Goal: Use online tool/utility: Utilize a website feature to perform a specific function

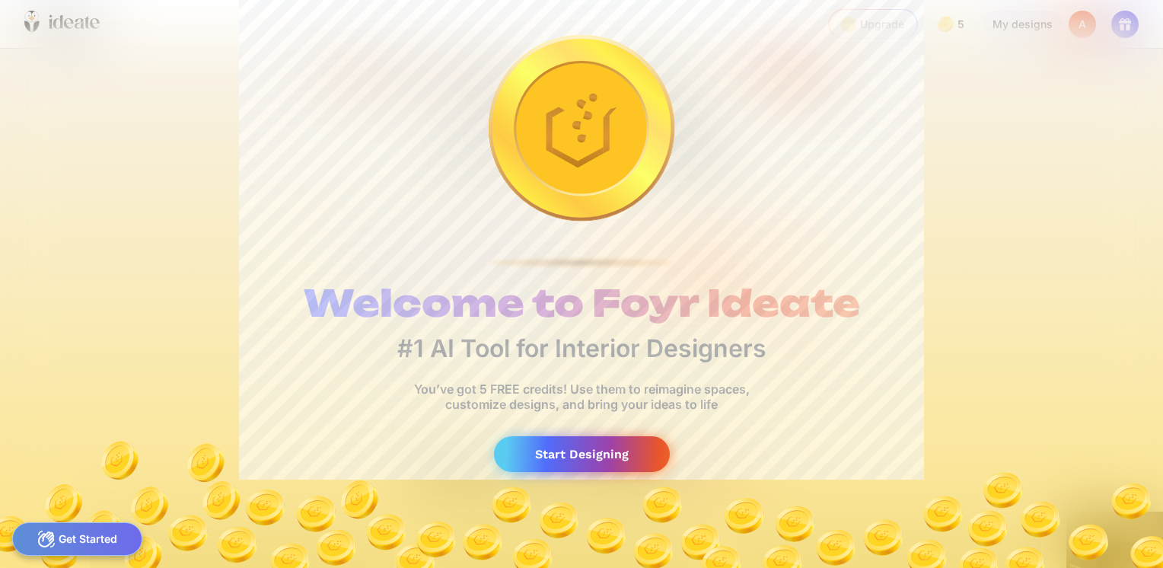
click at [608, 462] on div "Start Designing" at bounding box center [582, 454] width 176 height 36
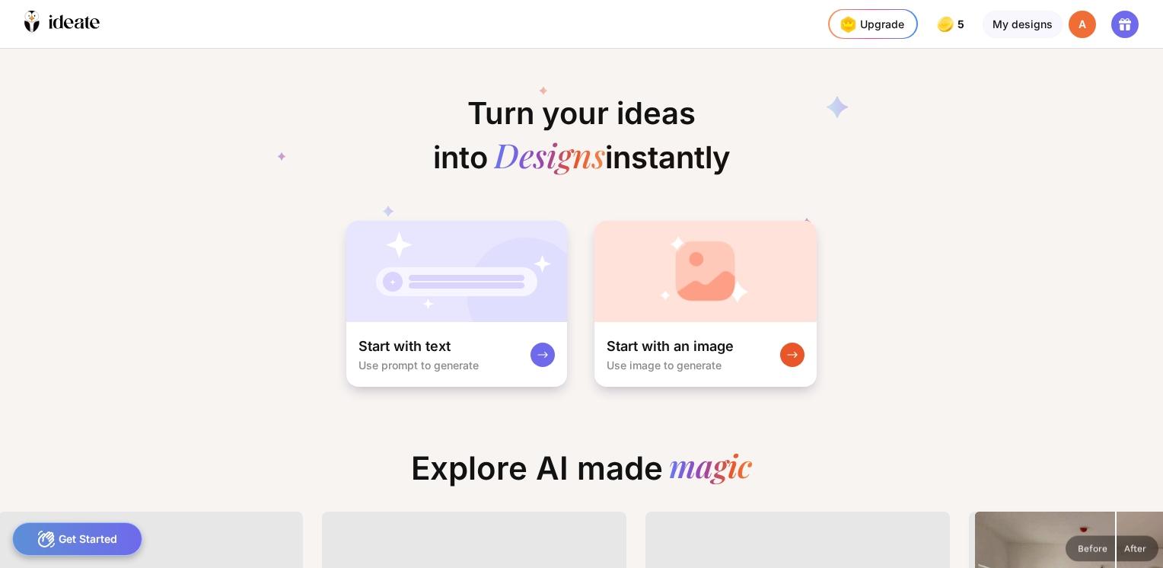
click at [266, 333] on div "Turn your ideas into Designs instantly Start with text Use prompt to generate S…" at bounding box center [581, 218] width 1163 height 339
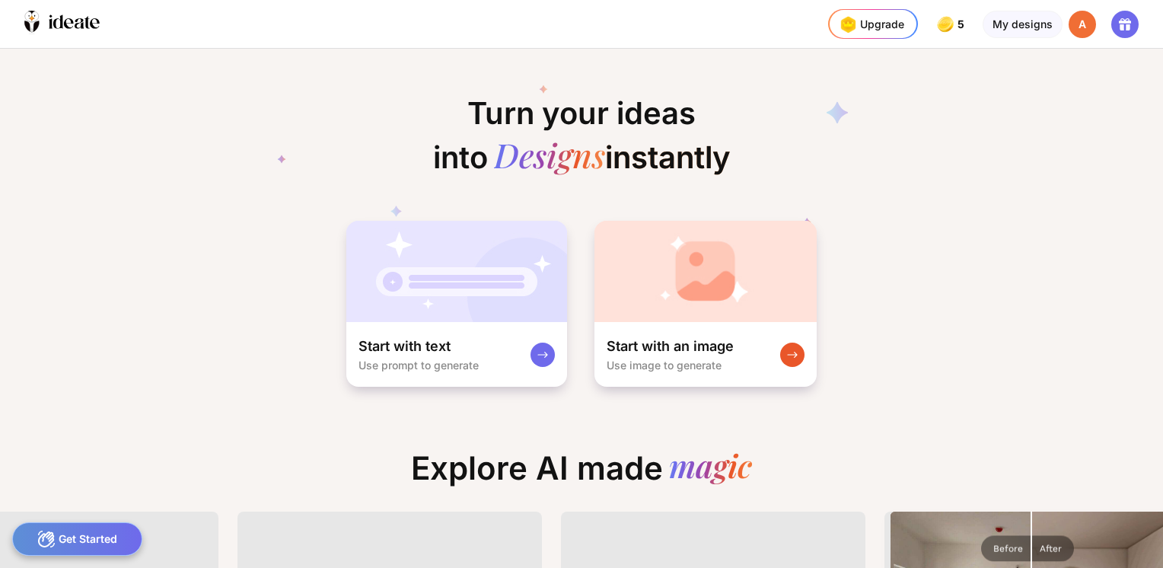
click at [93, 536] on div "Get Started" at bounding box center [77, 538] width 130 height 33
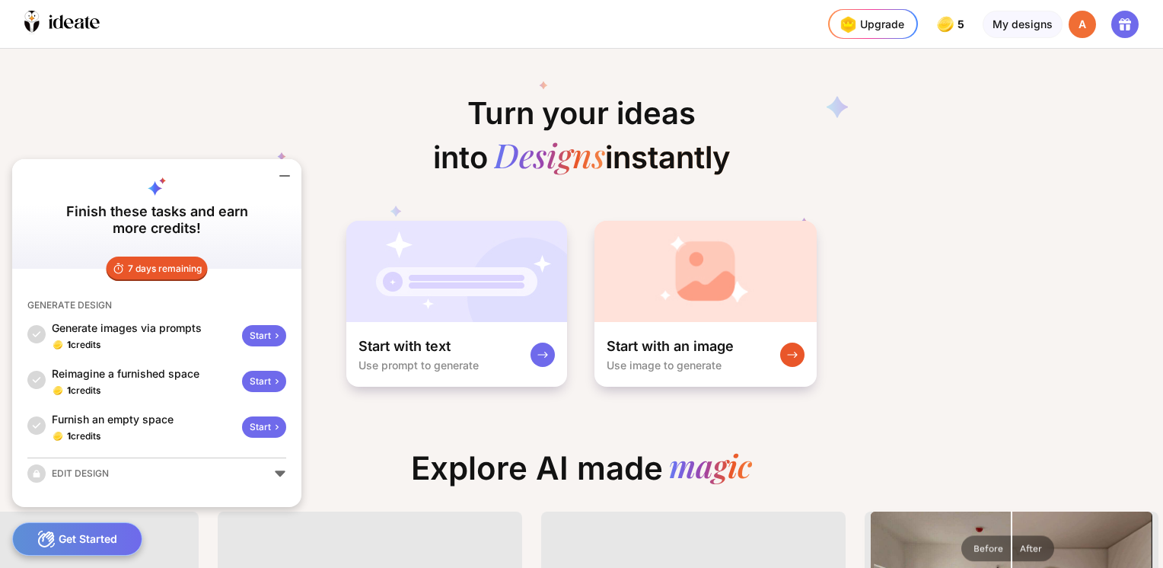
click at [262, 339] on div "Start" at bounding box center [264, 335] width 44 height 21
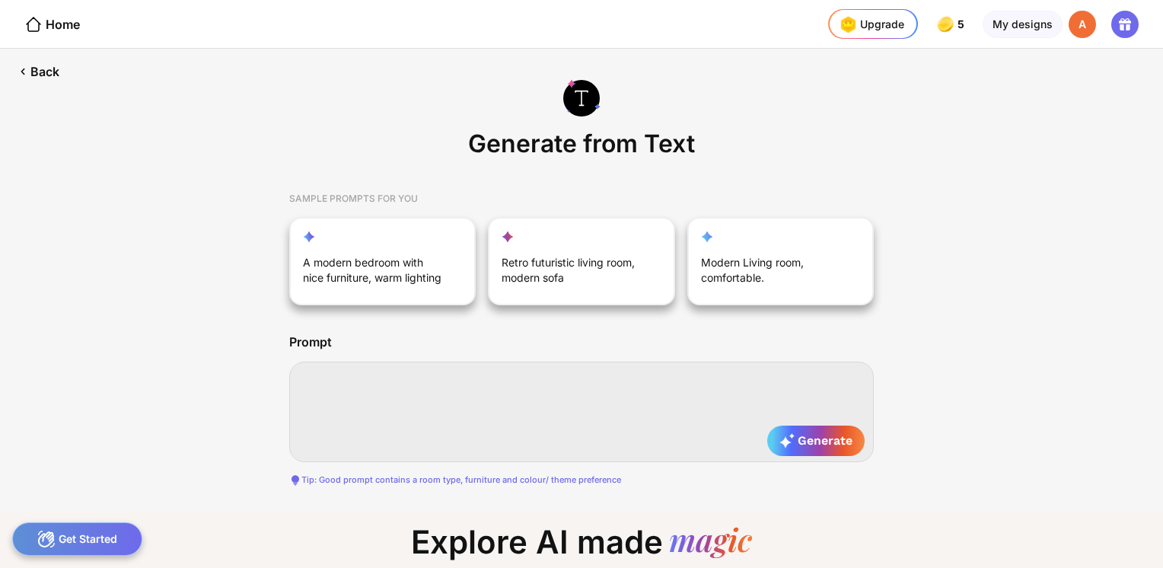
click at [364, 387] on textarea at bounding box center [581, 411] width 584 height 100
paste textarea "**********"
click at [315, 374] on textarea "**********" at bounding box center [581, 411] width 584 height 100
click at [317, 374] on textarea "**********" at bounding box center [581, 411] width 584 height 100
type textarea "**********"
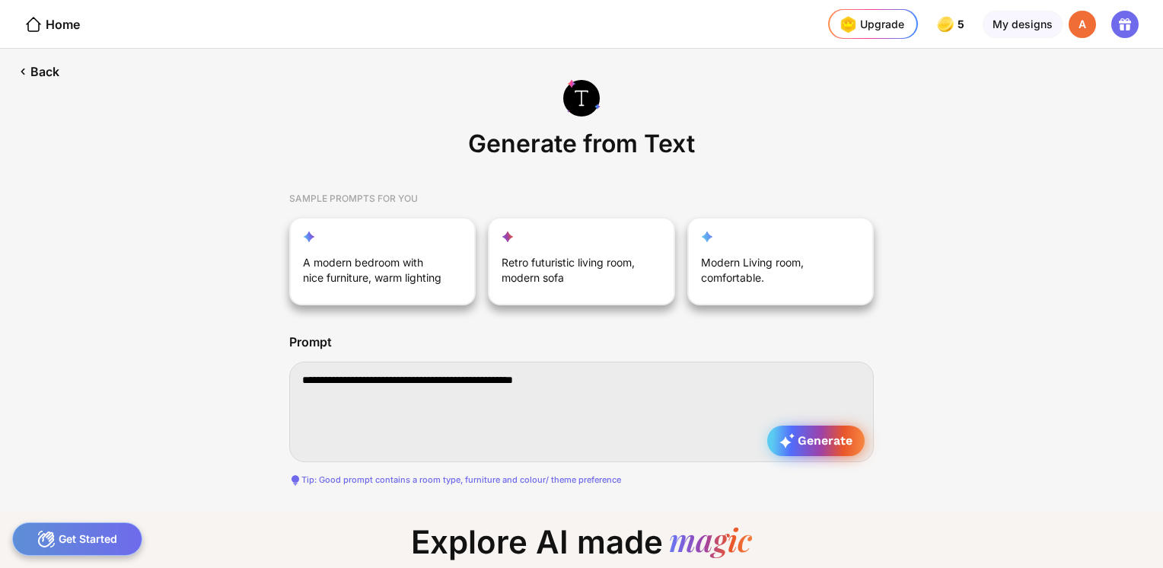
click at [832, 441] on span "Generate" at bounding box center [815, 440] width 73 height 15
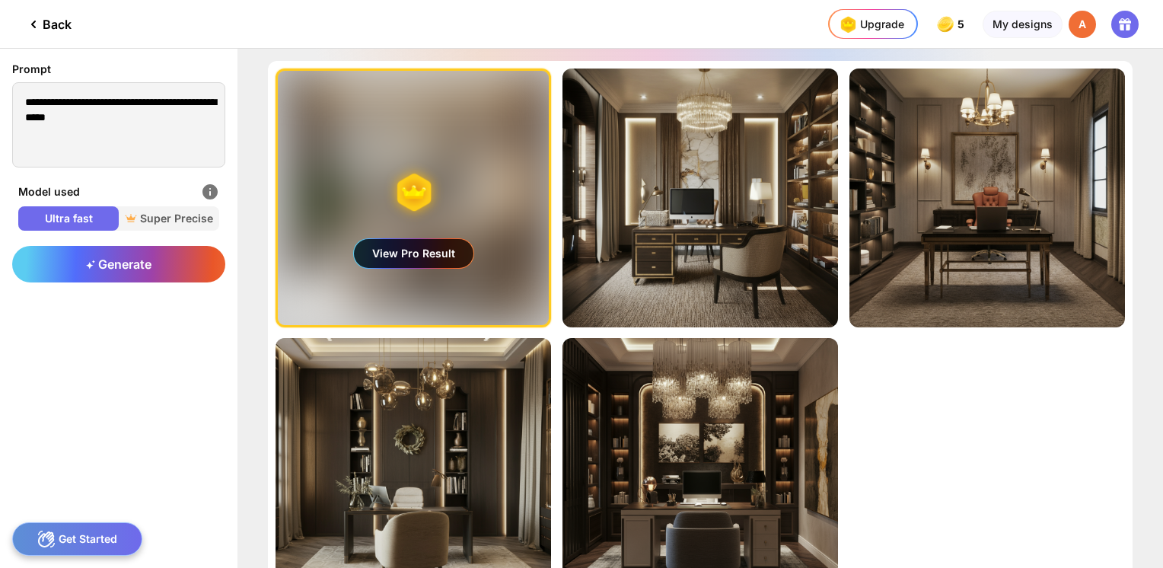
click at [51, 534] on icon at bounding box center [46, 538] width 17 height 17
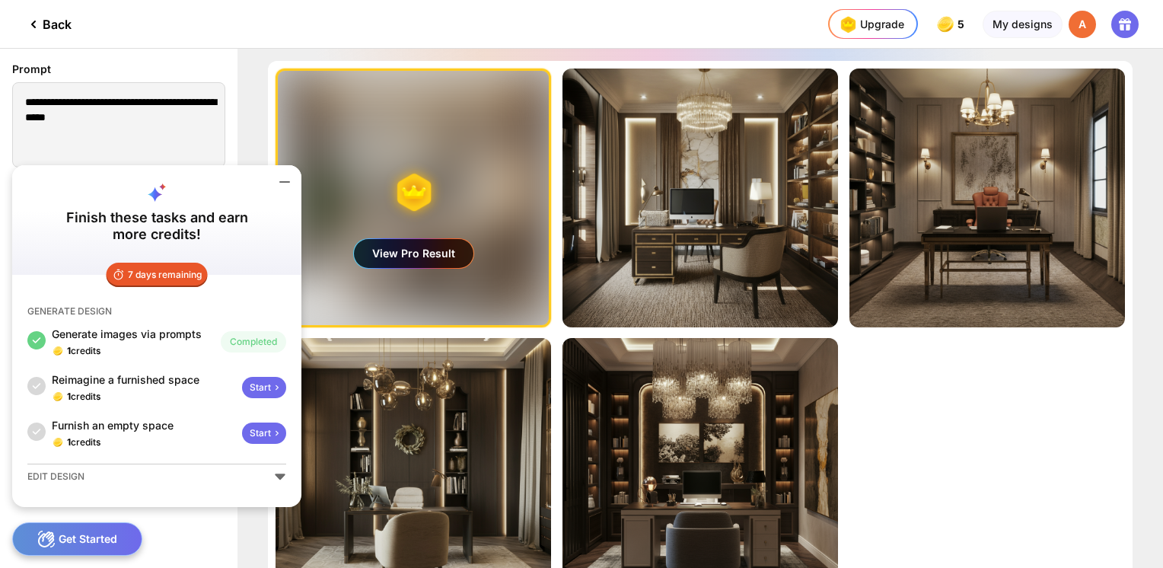
drag, startPoint x: 51, startPoint y: 376, endPoint x: 131, endPoint y: 369, distance: 80.2
click at [131, 369] on div "Generate images via prompts 1 credits Completed Reimagine a furnished space 1 c…" at bounding box center [156, 387] width 259 height 122
drag, startPoint x: 259, startPoint y: 388, endPoint x: 250, endPoint y: 388, distance: 9.1
click at [250, 388] on div "Start" at bounding box center [264, 387] width 44 height 21
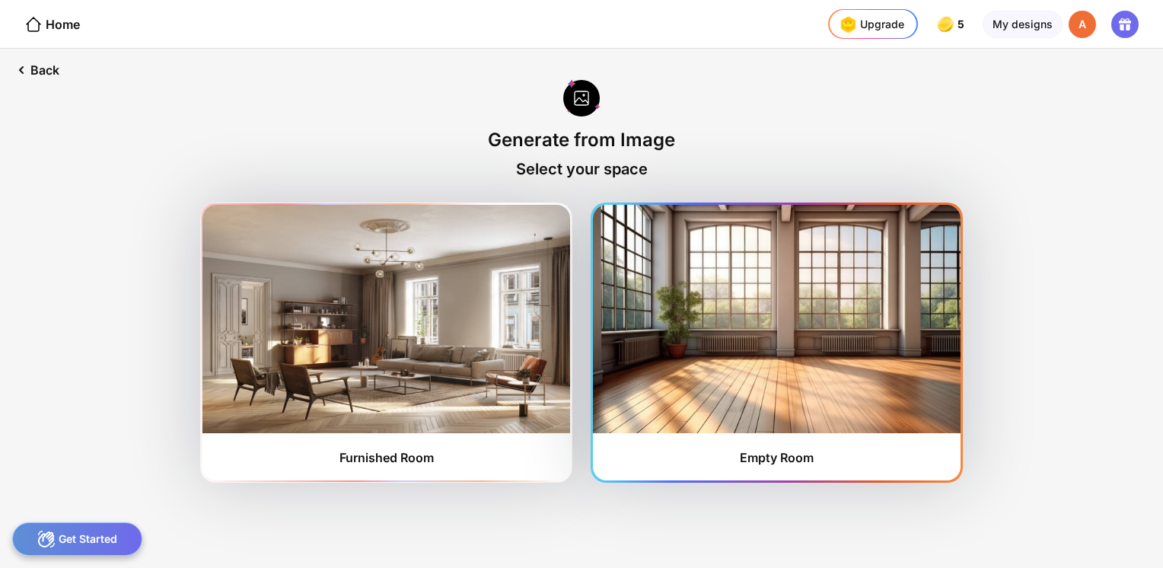
click at [831, 463] on div "Empty Room" at bounding box center [777, 342] width 368 height 275
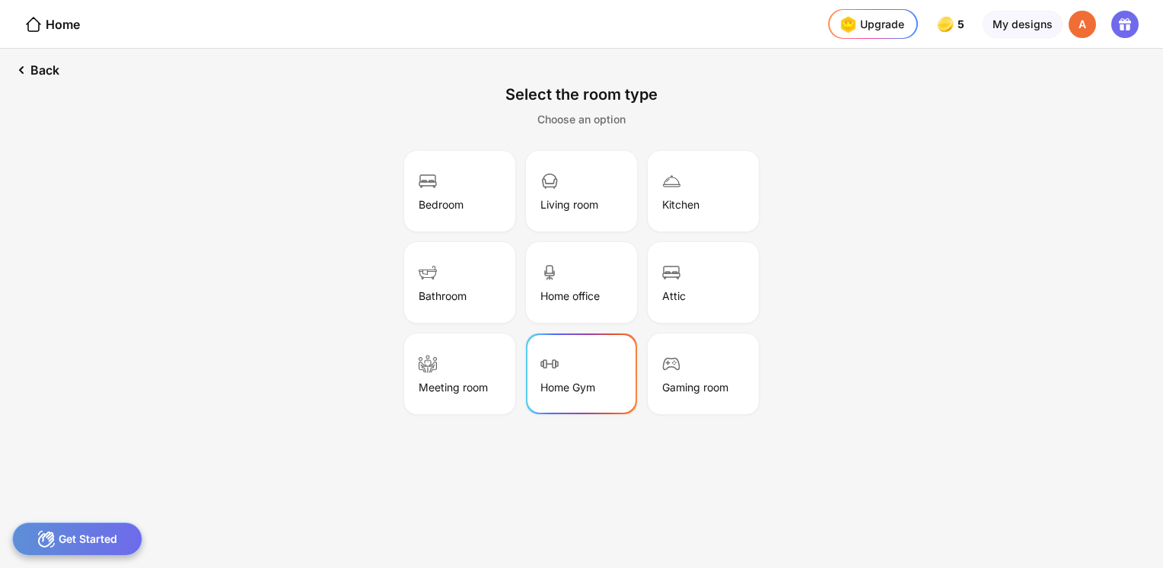
click at [560, 360] on div "Home Gym" at bounding box center [581, 374] width 107 height 76
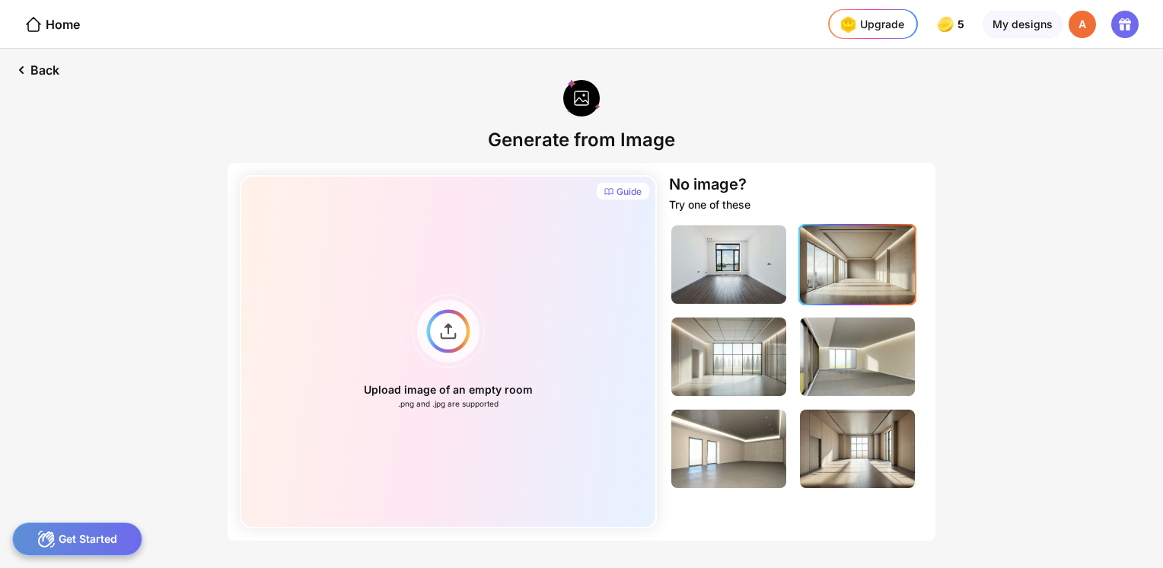
click at [861, 263] on img at bounding box center [857, 264] width 115 height 78
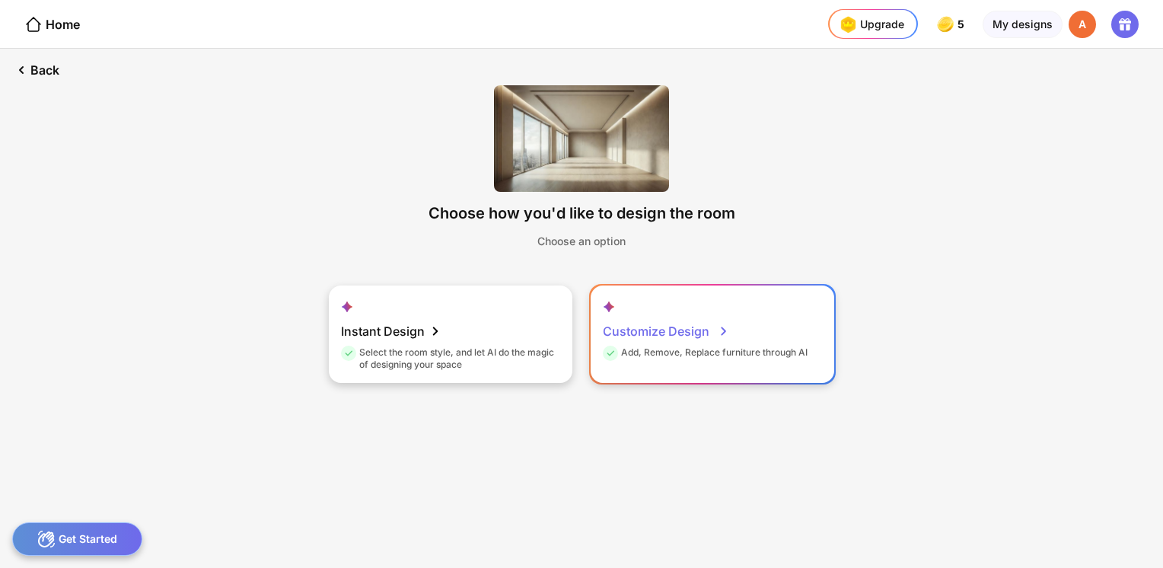
click at [732, 300] on div "Customize Design Add, Remove, Replace furniture through AI" at bounding box center [711, 333] width 243 height 97
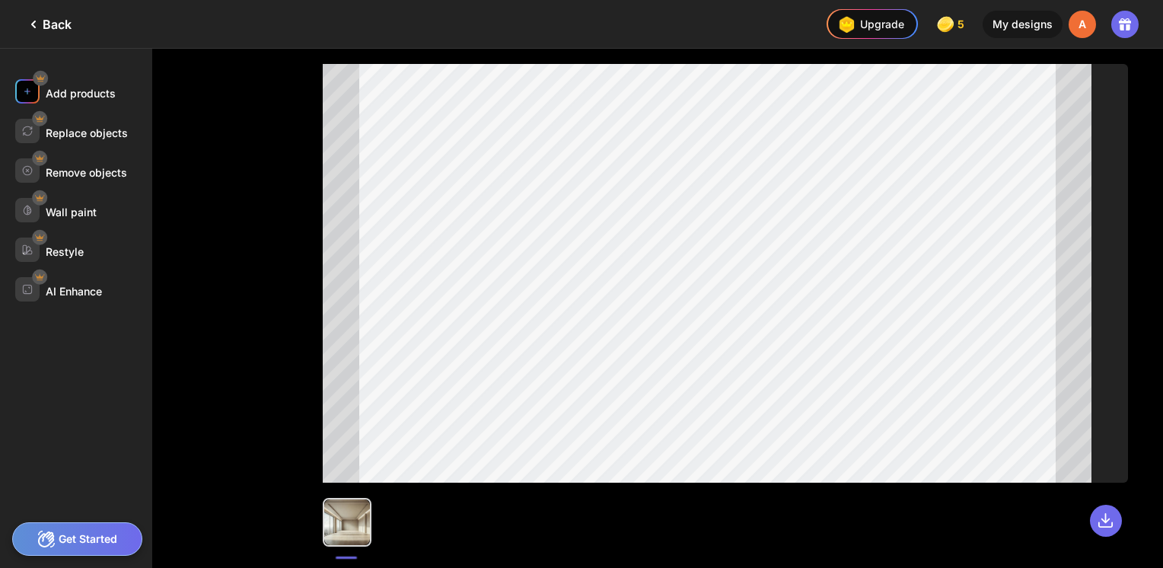
click at [29, 91] on img at bounding box center [27, 91] width 11 height 11
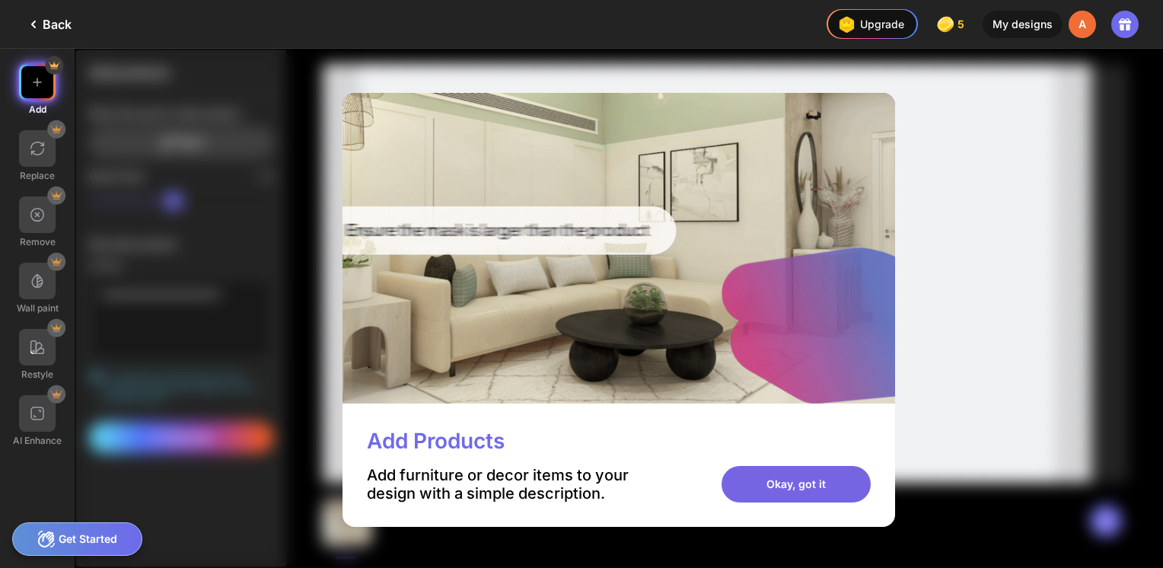
click at [787, 478] on div "Okay, got it" at bounding box center [795, 484] width 149 height 37
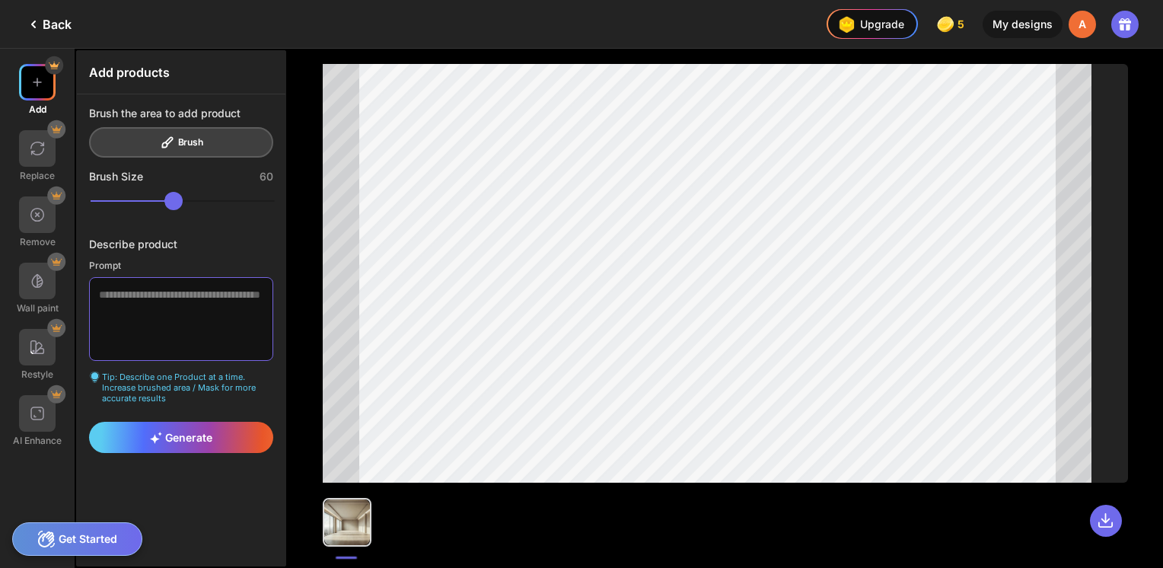
click at [175, 289] on textarea at bounding box center [181, 319] width 184 height 84
paste textarea "**********"
drag, startPoint x: 149, startPoint y: 323, endPoint x: 91, endPoint y: 310, distance: 60.0
click at [91, 310] on textarea "**********" at bounding box center [181, 319] width 184 height 84
click at [94, 291] on textarea "**********" at bounding box center [181, 319] width 184 height 84
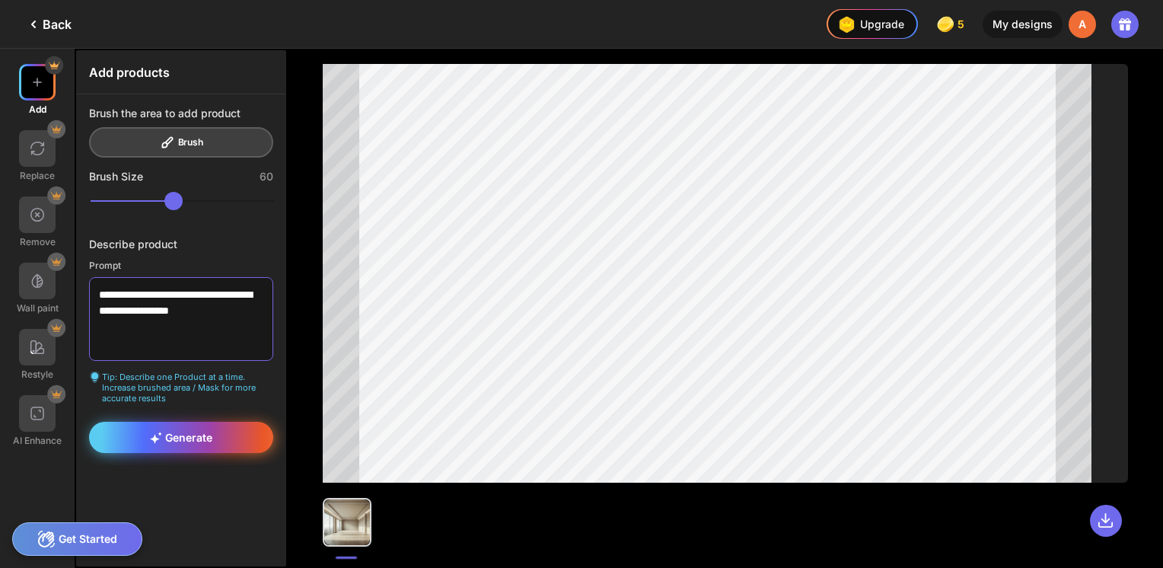
type textarea "**********"
click at [194, 434] on span "Generate" at bounding box center [181, 437] width 62 height 13
drag, startPoint x: 197, startPoint y: 211, endPoint x: 149, endPoint y: 200, distance: 49.1
click at [149, 200] on div "**********" at bounding box center [181, 279] width 208 height 371
drag, startPoint x: 189, startPoint y: 202, endPoint x: 329, endPoint y: 189, distance: 140.5
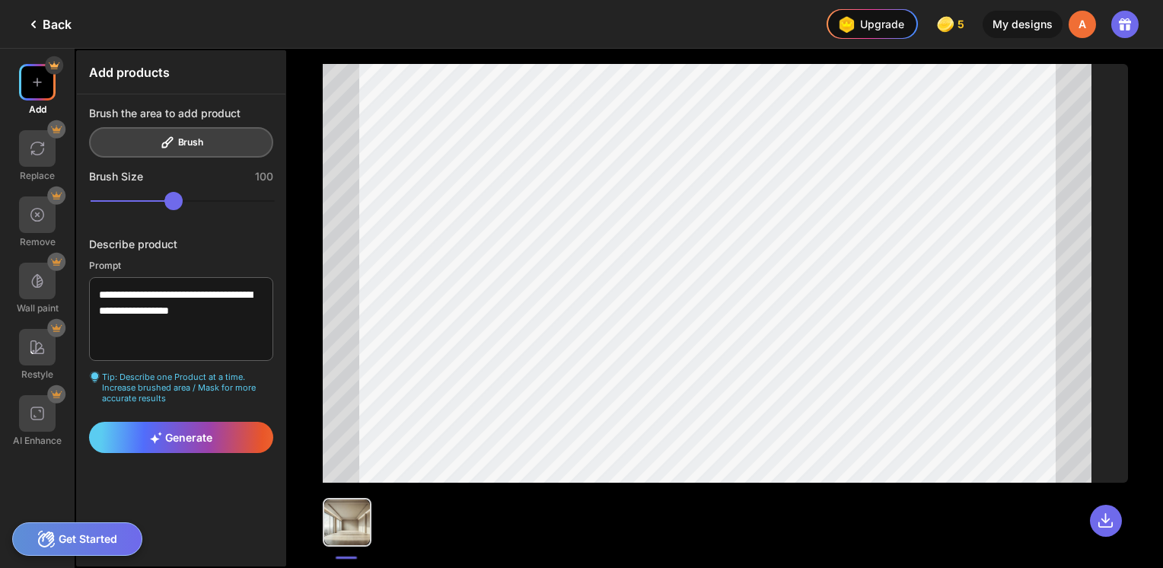
type input "***"
click at [275, 192] on input "range" at bounding box center [183, 201] width 184 height 18
click at [179, 134] on div "Brush the area to add product Brush" at bounding box center [181, 132] width 184 height 51
click at [200, 445] on div "Generate" at bounding box center [181, 437] width 184 height 31
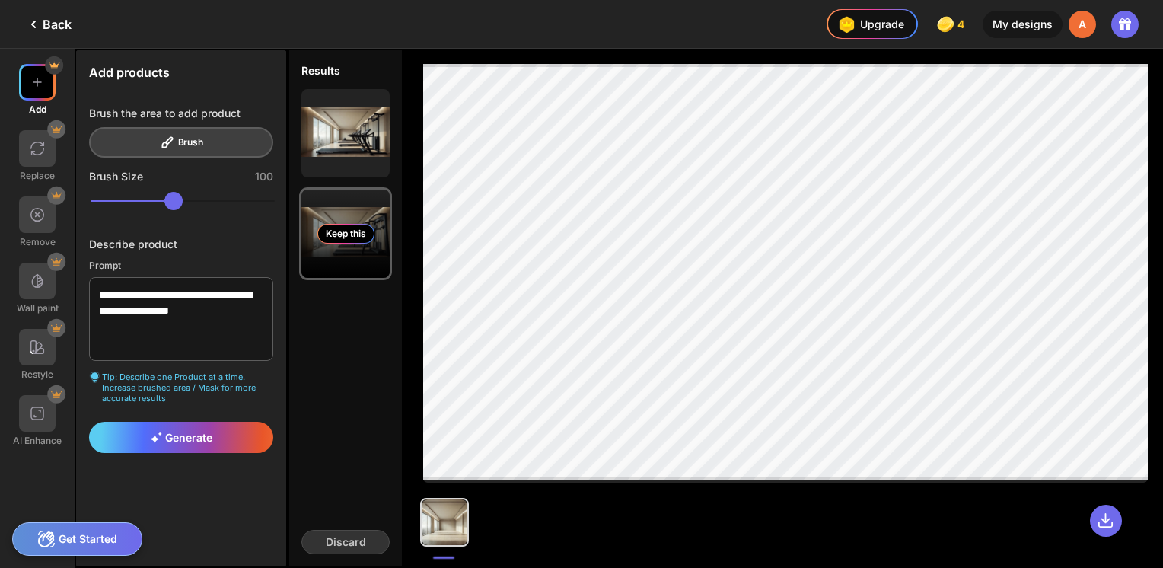
click at [365, 218] on div "Keep this" at bounding box center [345, 233] width 88 height 88
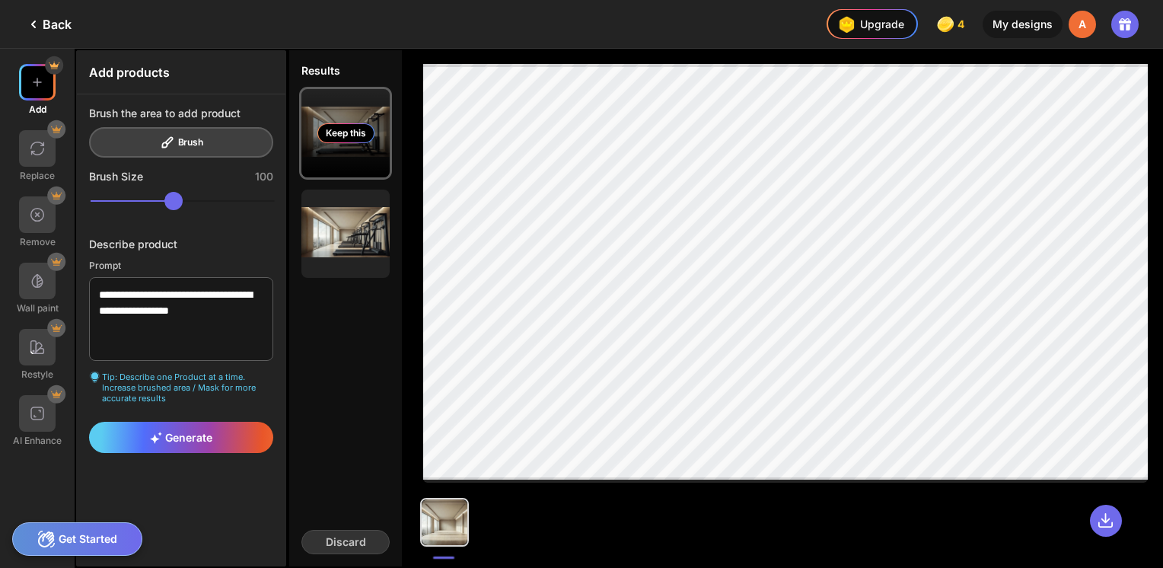
click at [346, 142] on div "Keep this" at bounding box center [345, 133] width 57 height 20
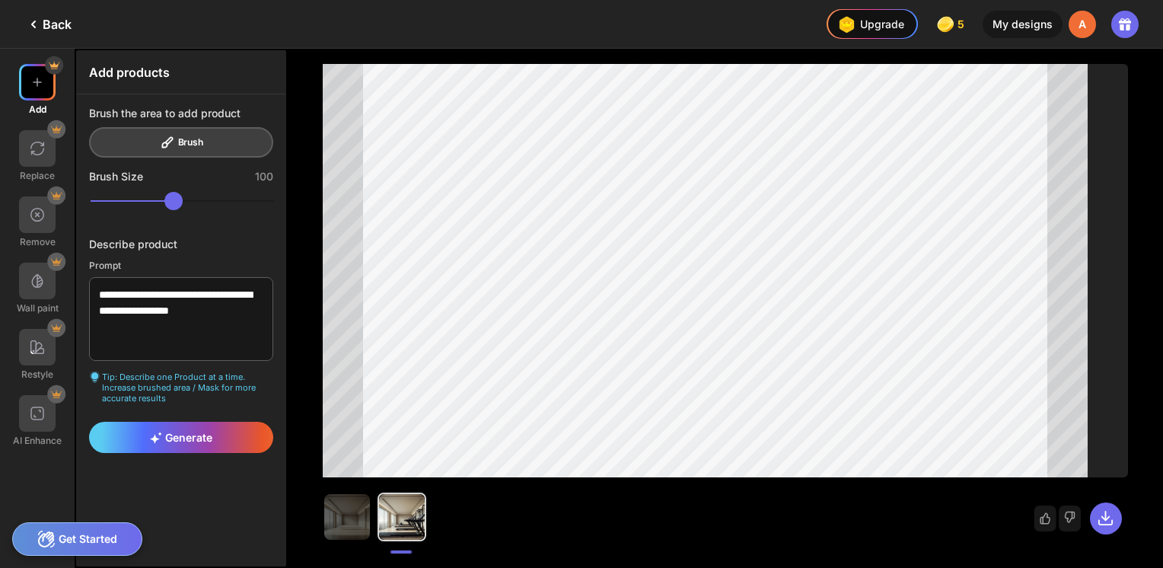
click at [73, 531] on div "Get Started" at bounding box center [77, 538] width 130 height 33
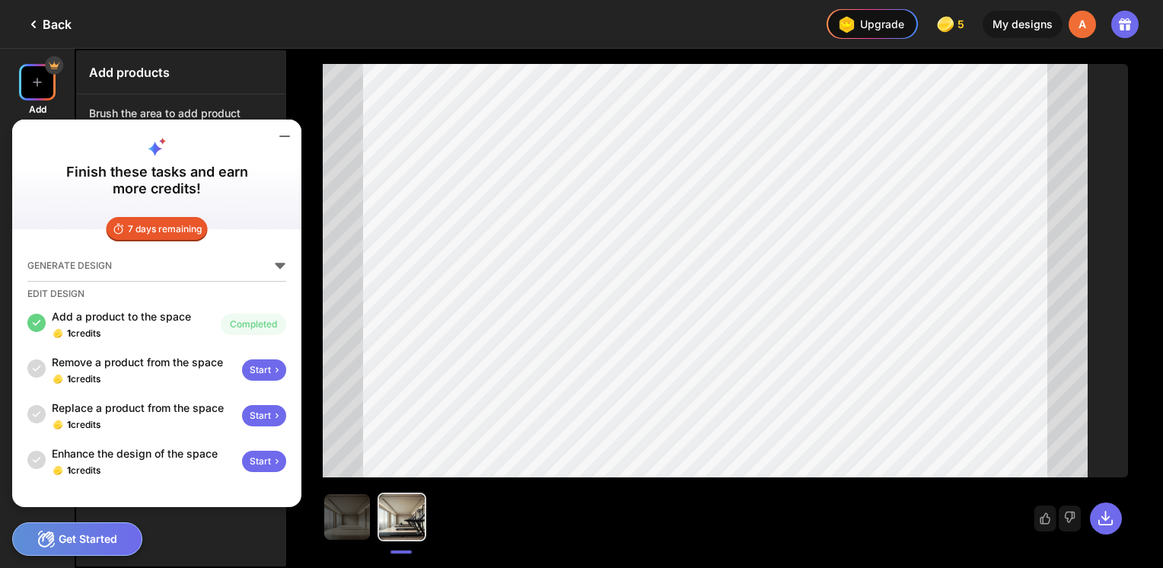
click at [266, 366] on div "Start" at bounding box center [264, 369] width 44 height 21
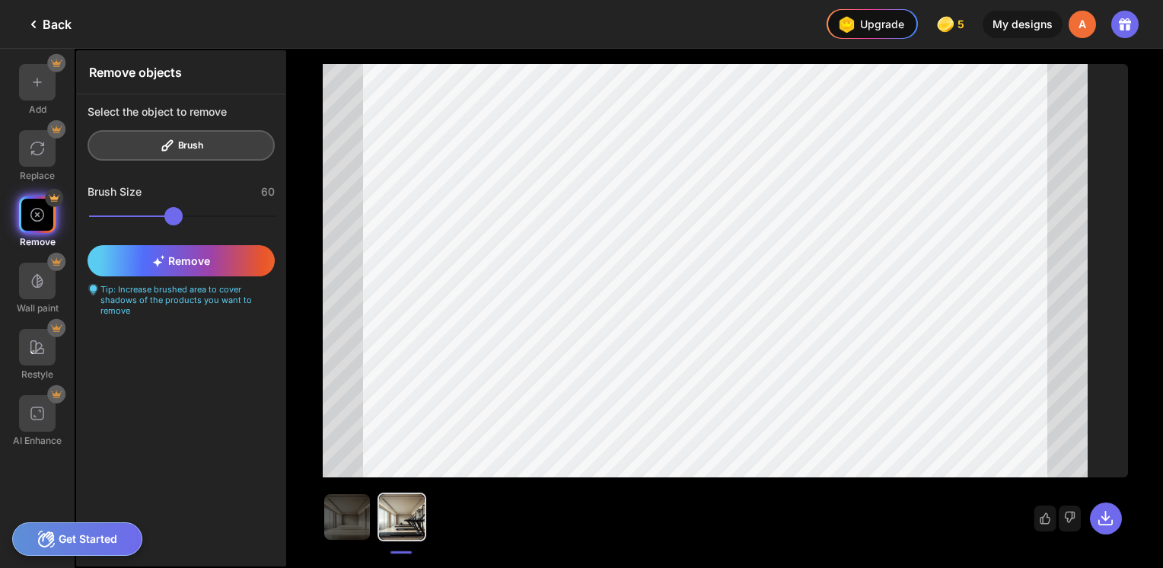
click at [109, 541] on div "Get Started" at bounding box center [77, 538] width 130 height 33
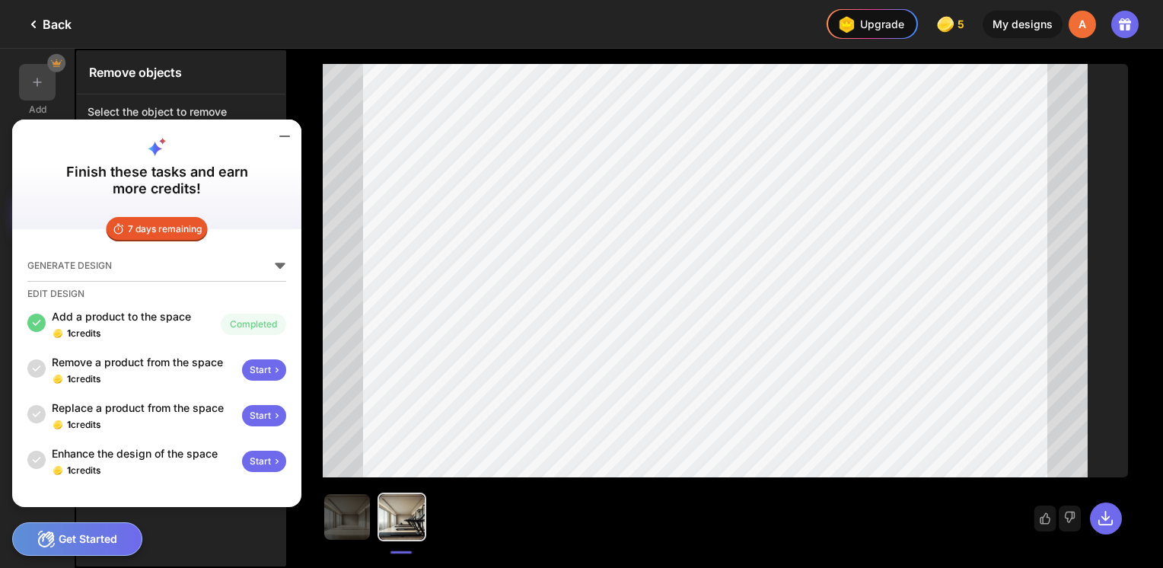
click at [248, 378] on div "Start" at bounding box center [264, 369] width 44 height 21
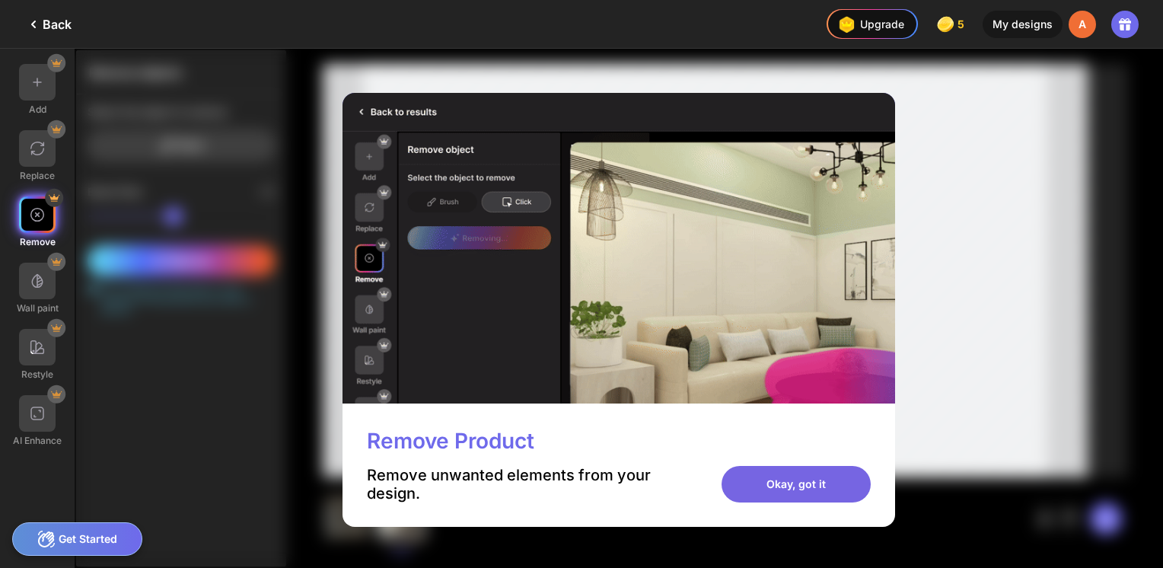
click at [784, 491] on div "Okay, got it" at bounding box center [795, 484] width 149 height 37
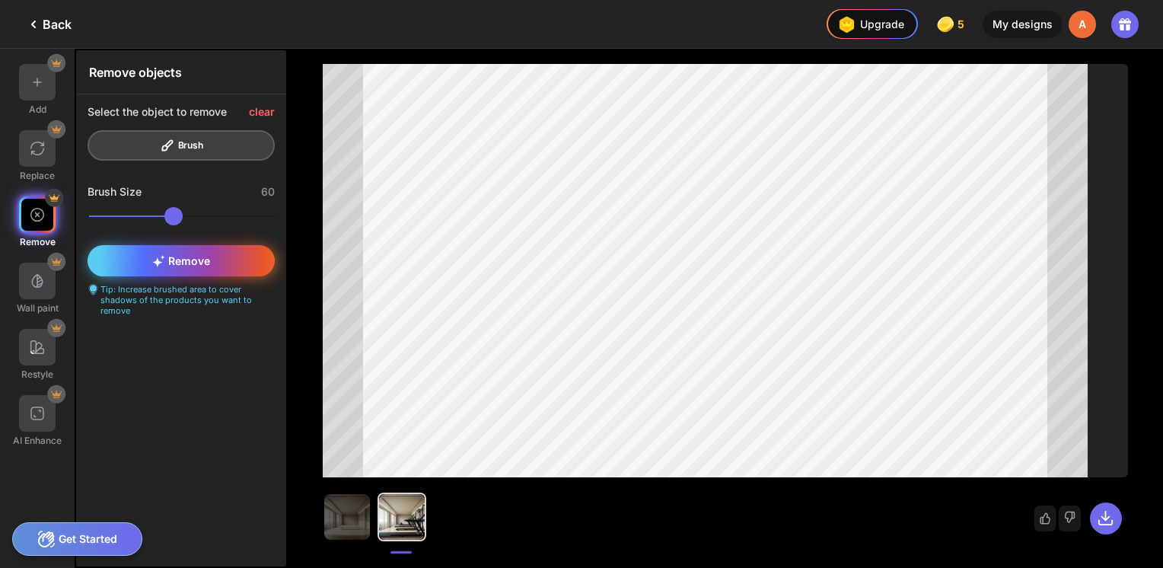
click at [254, 254] on div "Remove" at bounding box center [181, 260] width 187 height 31
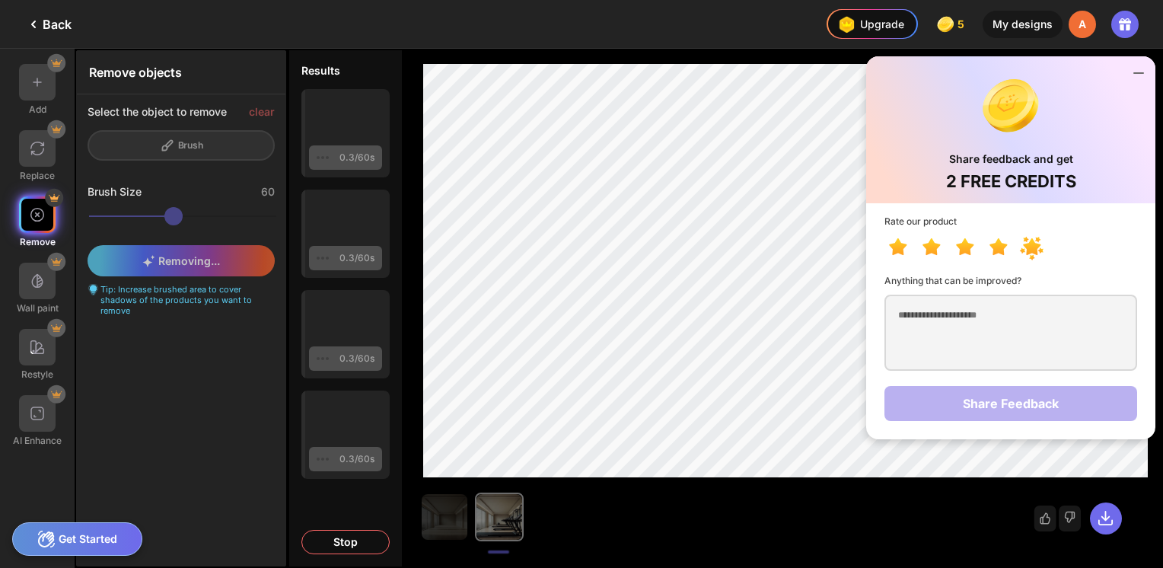
click at [1041, 242] on icon at bounding box center [1034, 248] width 33 height 27
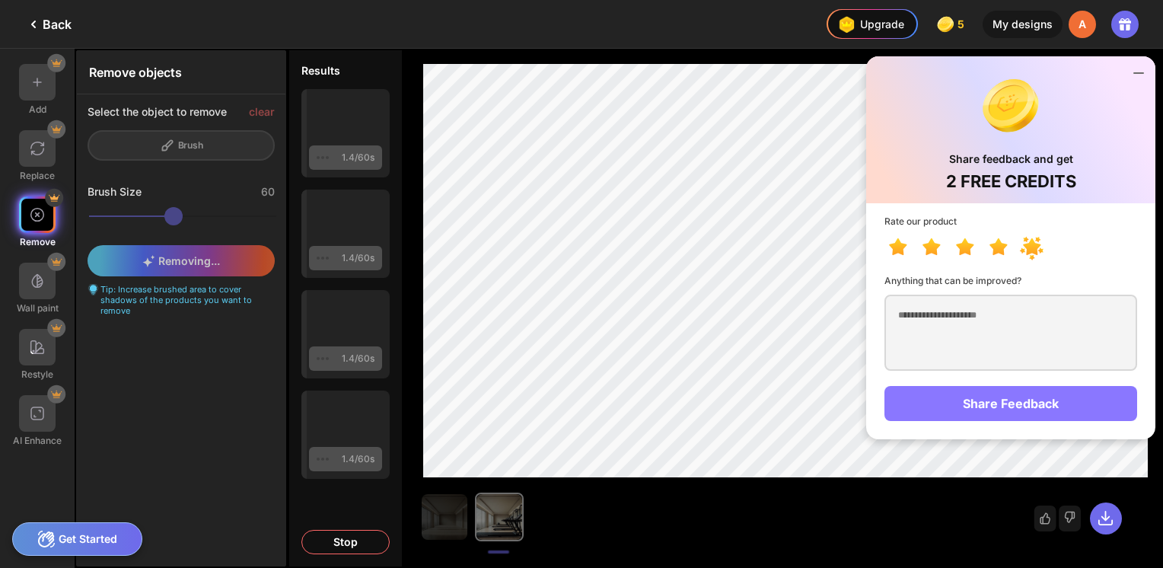
click at [1050, 403] on div "Share Feedback" at bounding box center [1010, 403] width 253 height 35
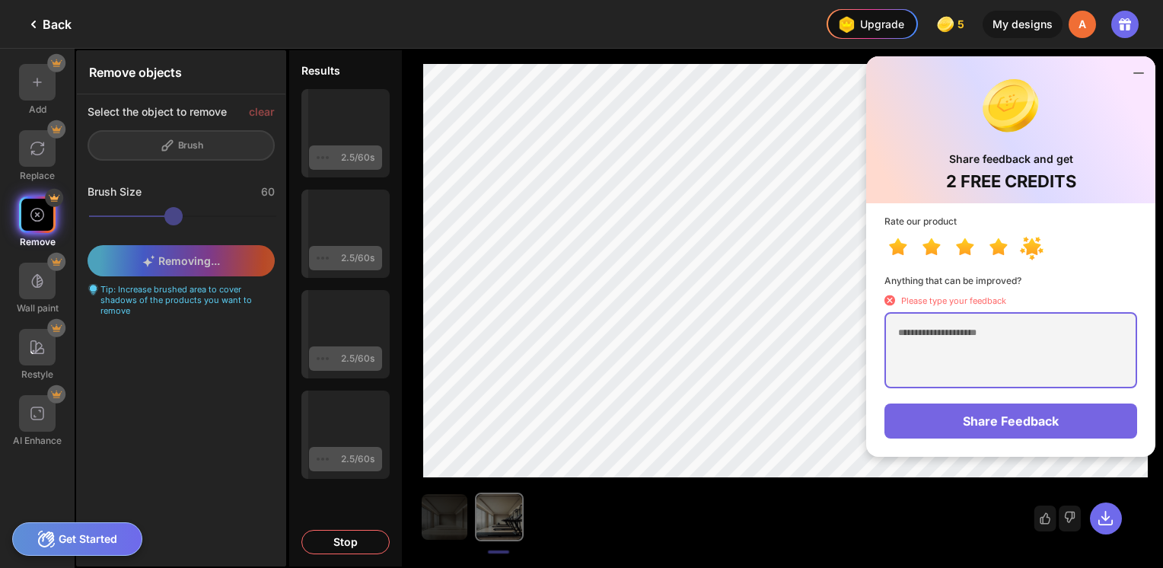
click at [986, 317] on textarea at bounding box center [1010, 350] width 253 height 76
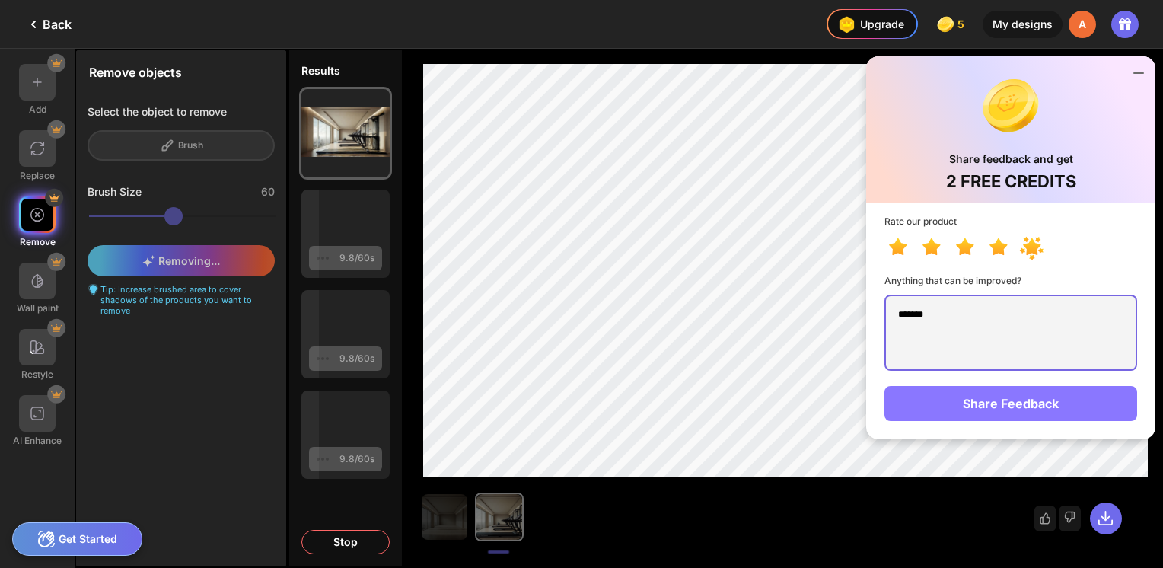
type textarea "*******"
click at [998, 415] on div "Share Feedback" at bounding box center [1010, 403] width 253 height 35
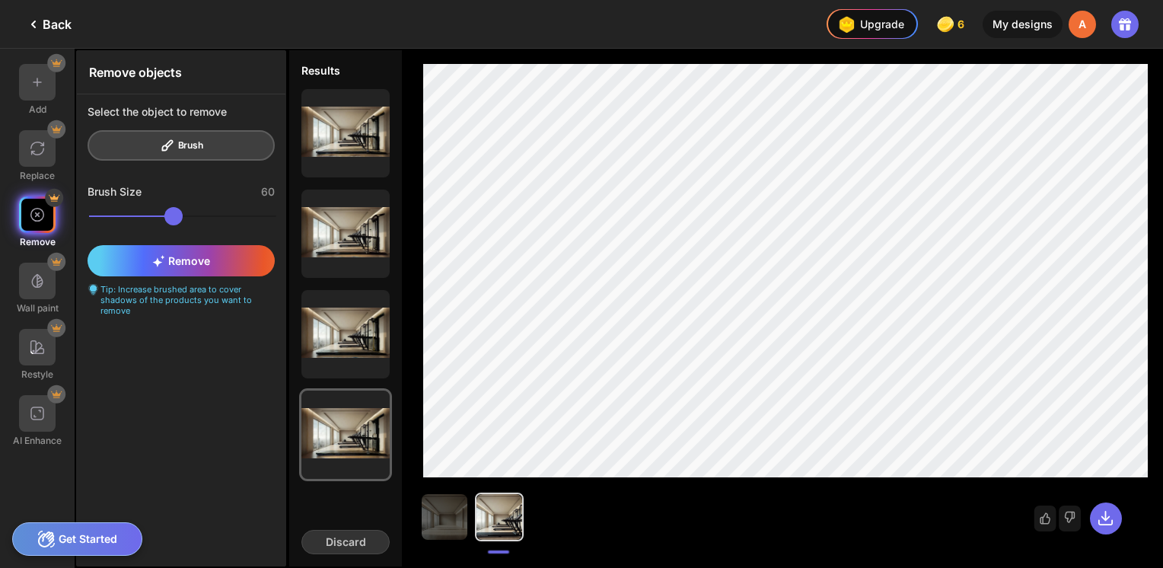
click at [88, 547] on div "Get Started" at bounding box center [77, 538] width 130 height 33
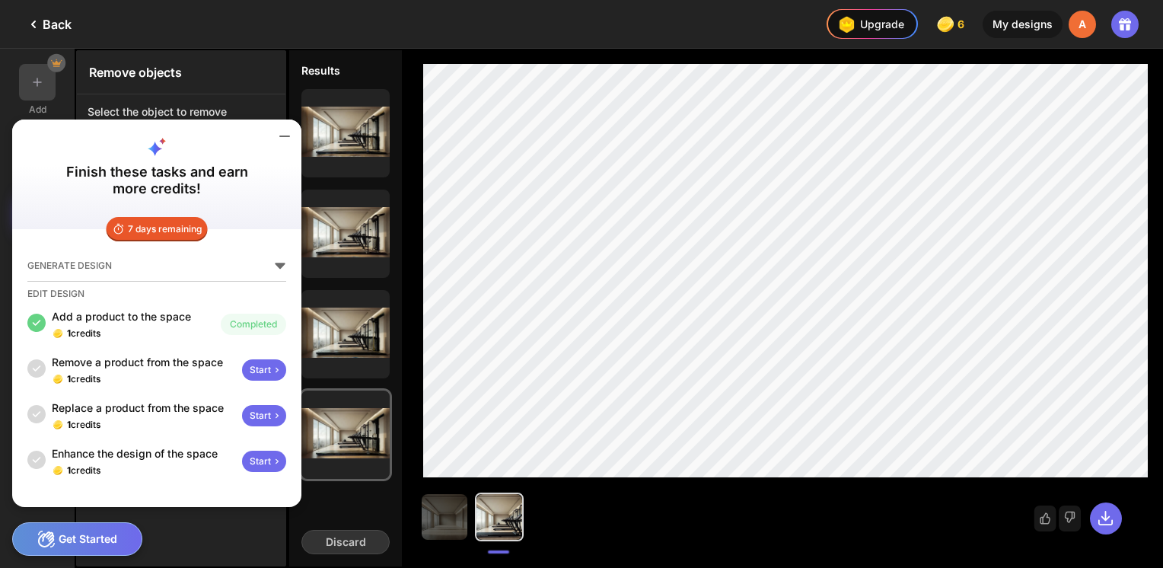
click at [227, 525] on div "Remove objects Select the object to remove Brush Brush Size 60 Remove Tip: Incr…" at bounding box center [181, 308] width 210 height 516
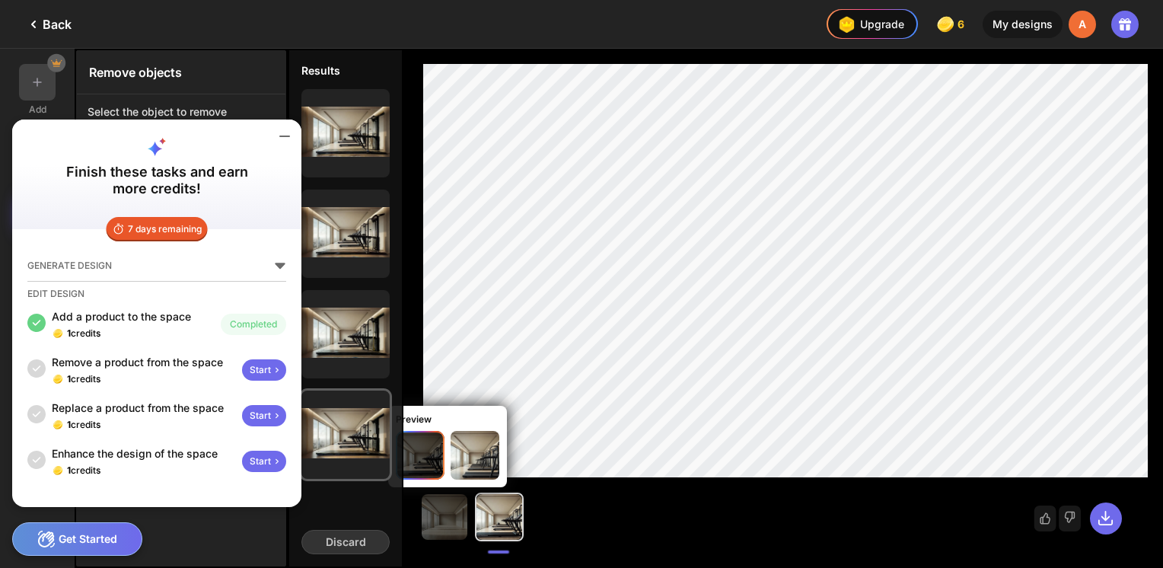
click at [494, 512] on div at bounding box center [499, 517] width 46 height 46
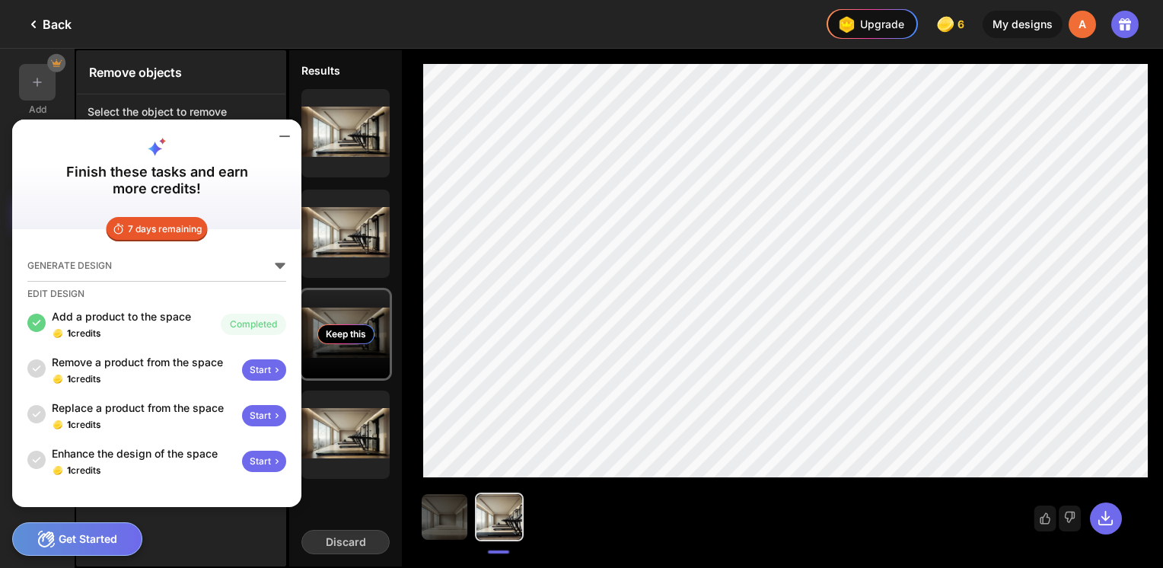
click at [382, 298] on div "Keep this" at bounding box center [345, 334] width 88 height 88
click at [362, 331] on div "Keep this" at bounding box center [345, 334] width 57 height 20
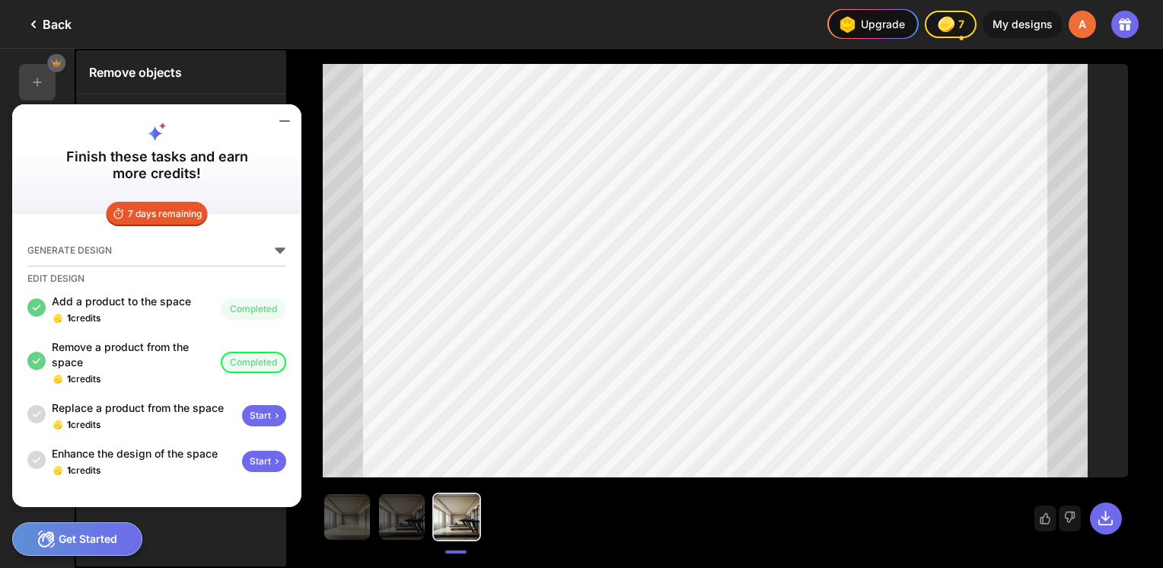
click at [263, 406] on div "Start" at bounding box center [264, 415] width 44 height 21
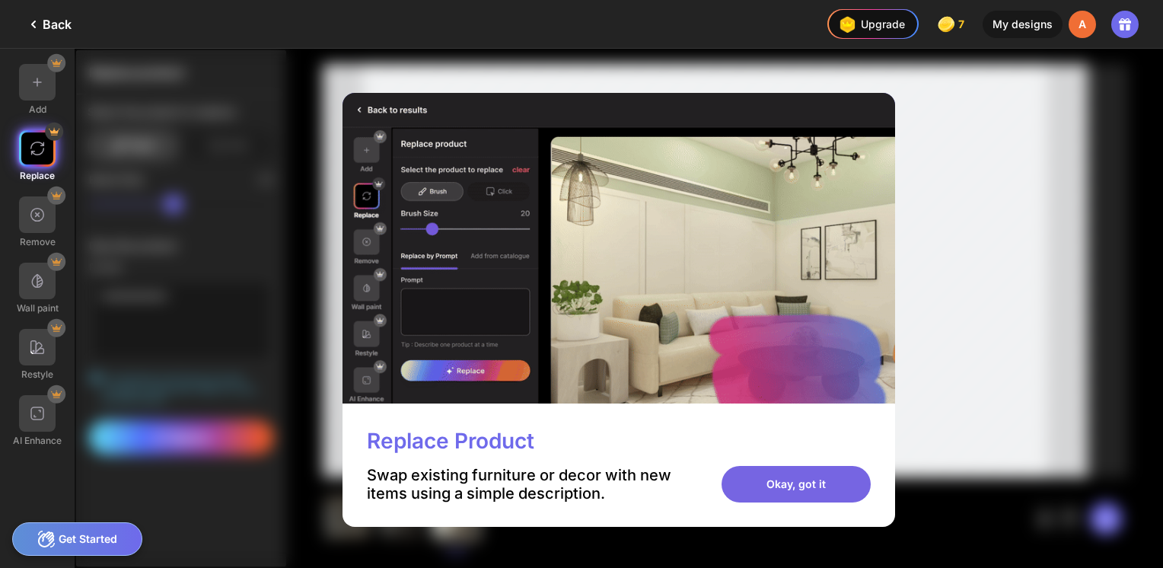
click at [768, 488] on div "Okay, got it" at bounding box center [795, 484] width 149 height 37
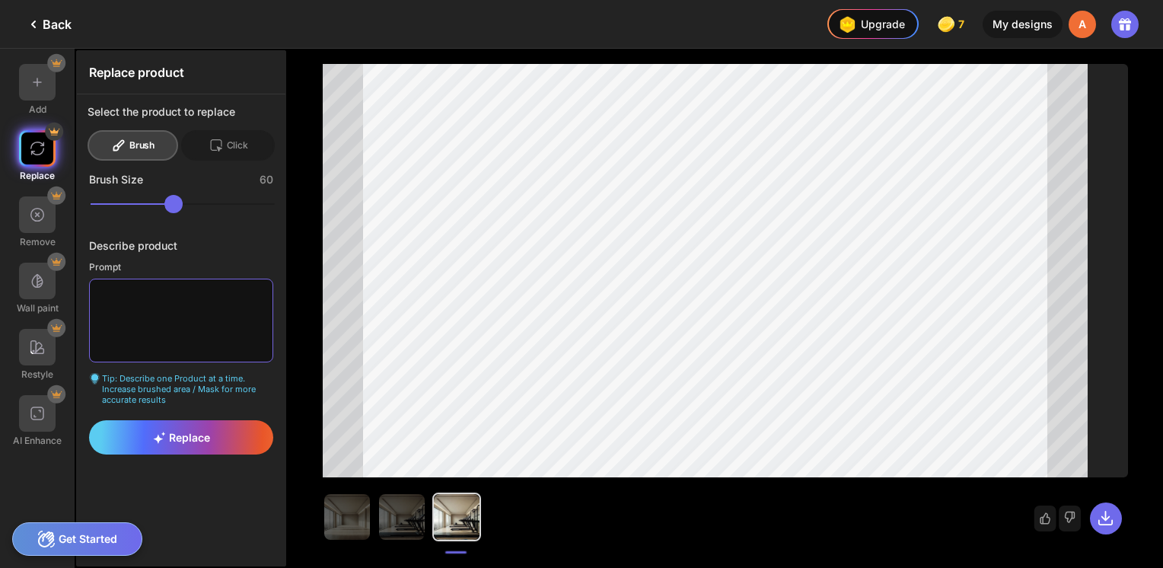
click at [134, 319] on textarea at bounding box center [181, 320] width 184 height 84
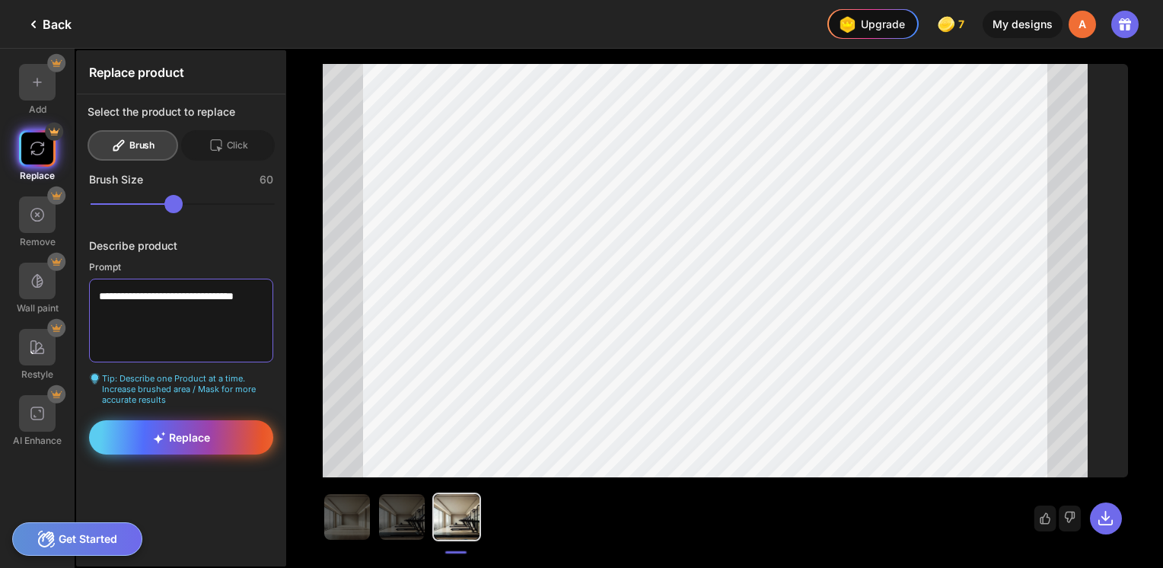
type textarea "**********"
click at [207, 423] on div "Replace" at bounding box center [181, 437] width 184 height 34
click at [225, 427] on div "Replace" at bounding box center [181, 437] width 184 height 34
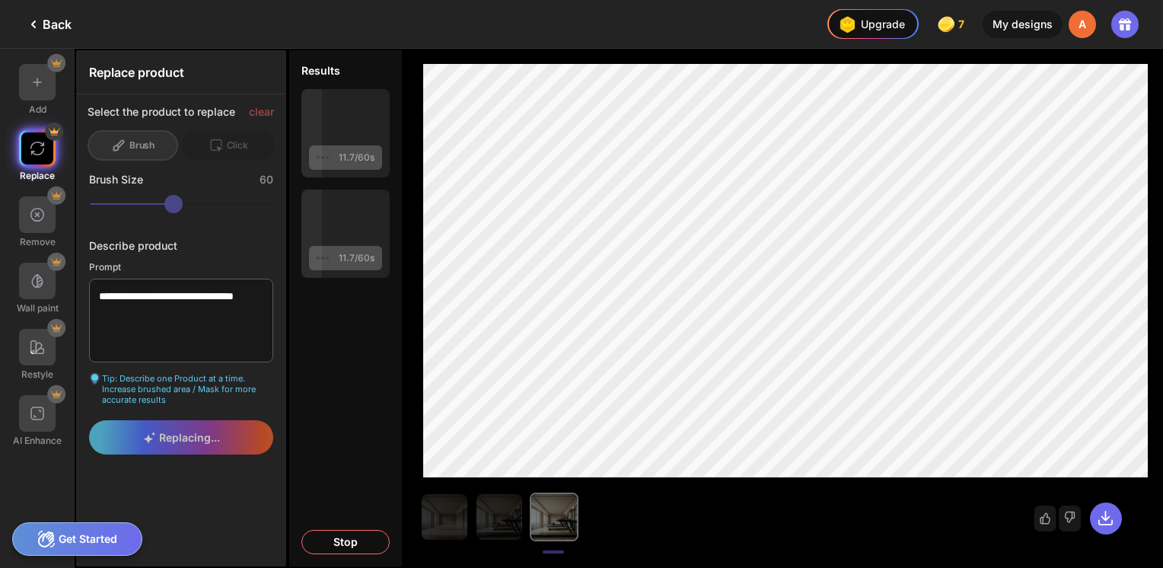
click at [237, 489] on div "**********" at bounding box center [181, 308] width 208 height 514
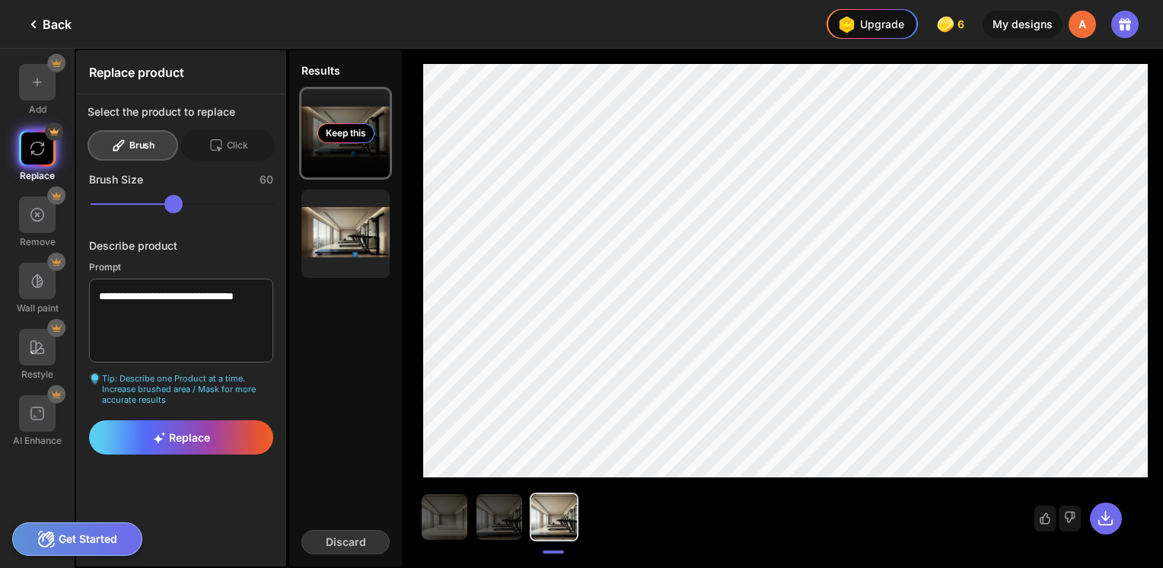
click at [358, 136] on div "Keep this" at bounding box center [345, 133] width 57 height 20
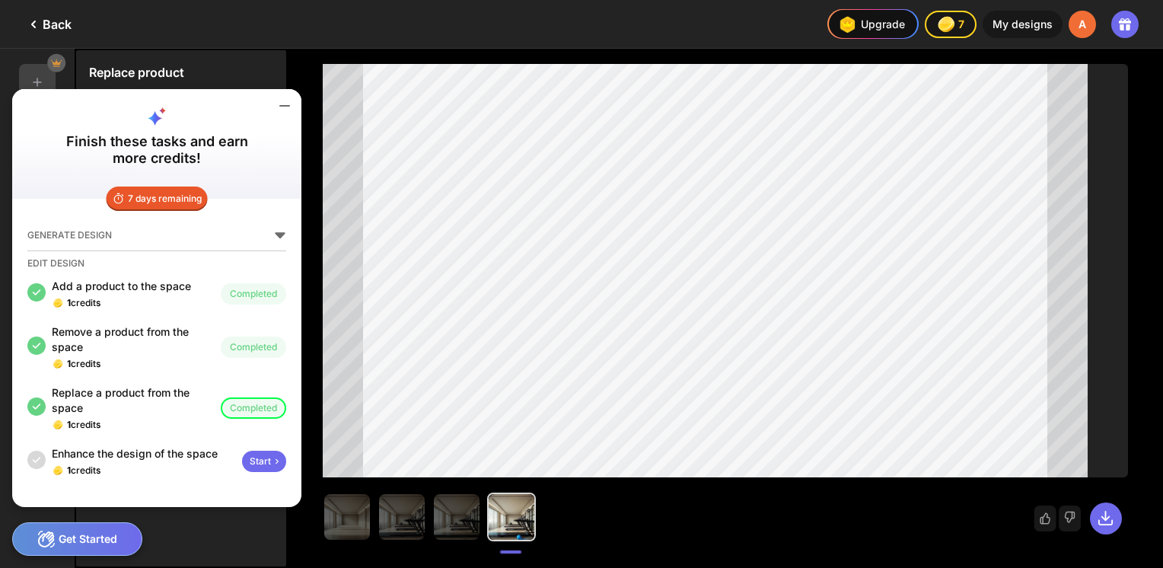
click at [252, 465] on div "Start" at bounding box center [264, 460] width 44 height 21
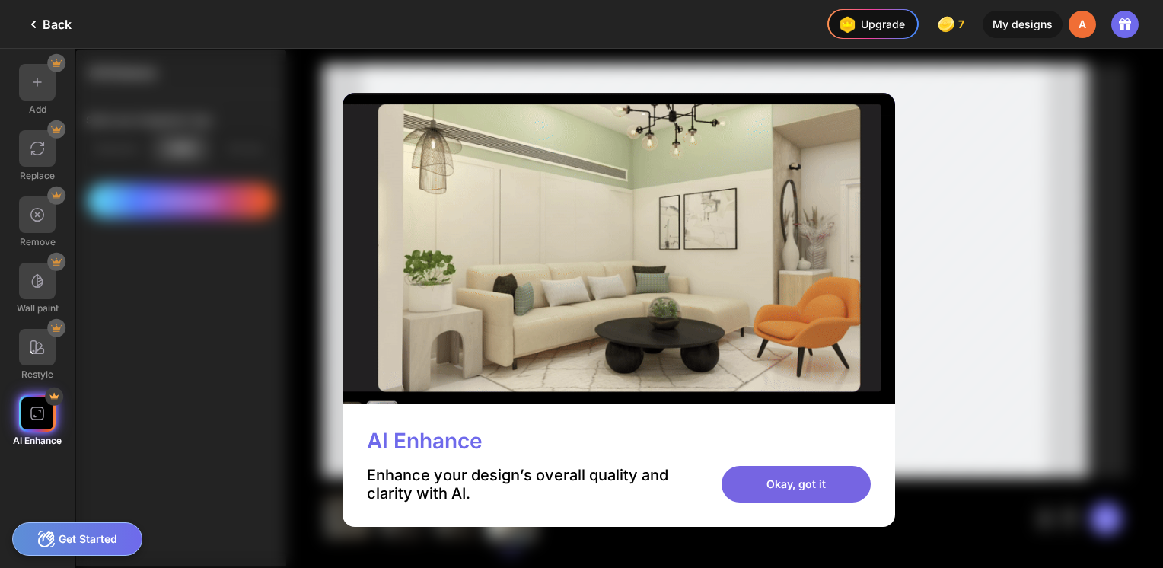
click at [810, 479] on div "Okay, got it" at bounding box center [795, 484] width 149 height 37
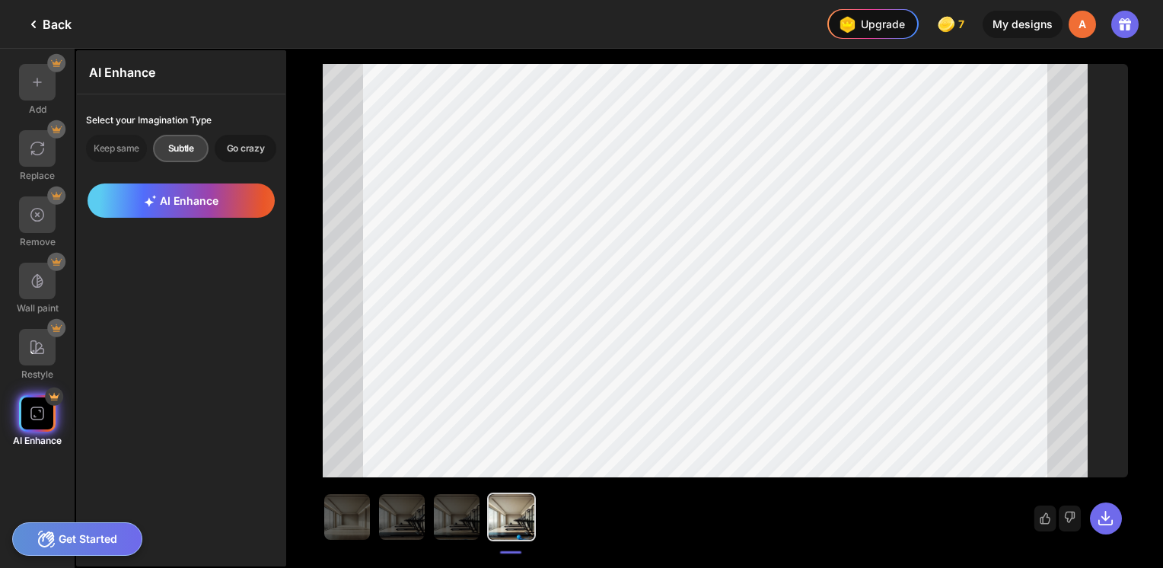
click at [263, 154] on div "Go crazy" at bounding box center [246, 148] width 62 height 27
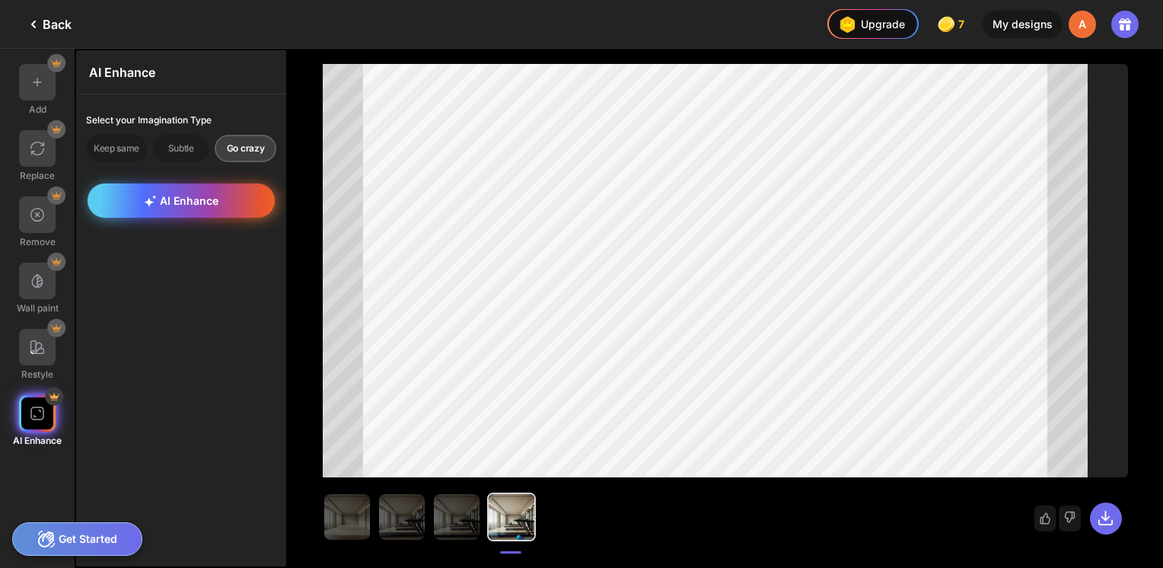
click at [163, 199] on span "AI Enhance" at bounding box center [181, 200] width 75 height 13
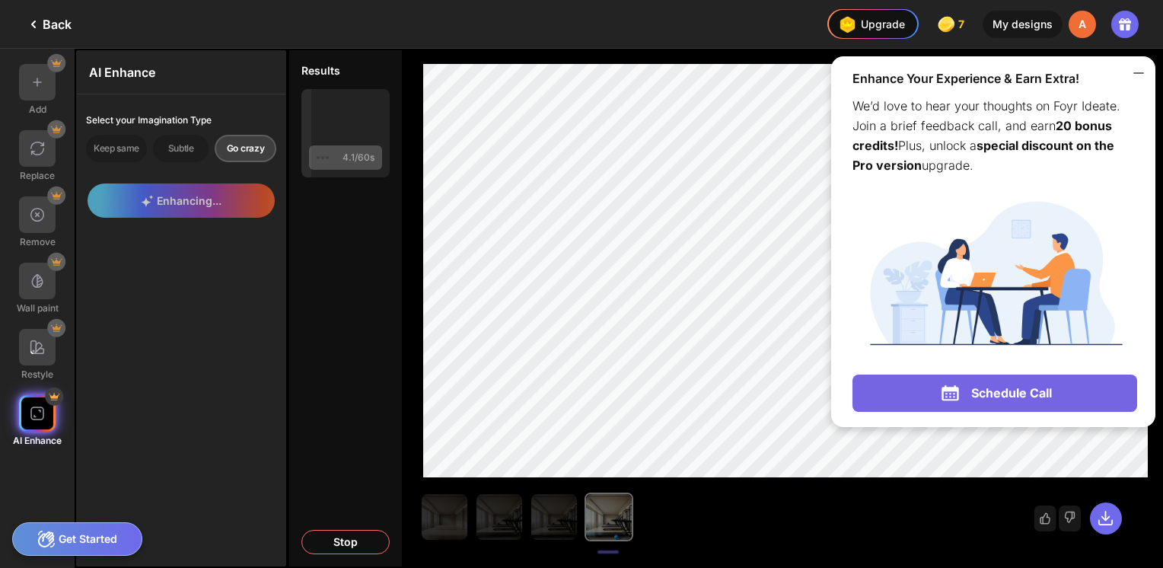
click at [1138, 75] on icon at bounding box center [1138, 73] width 18 height 18
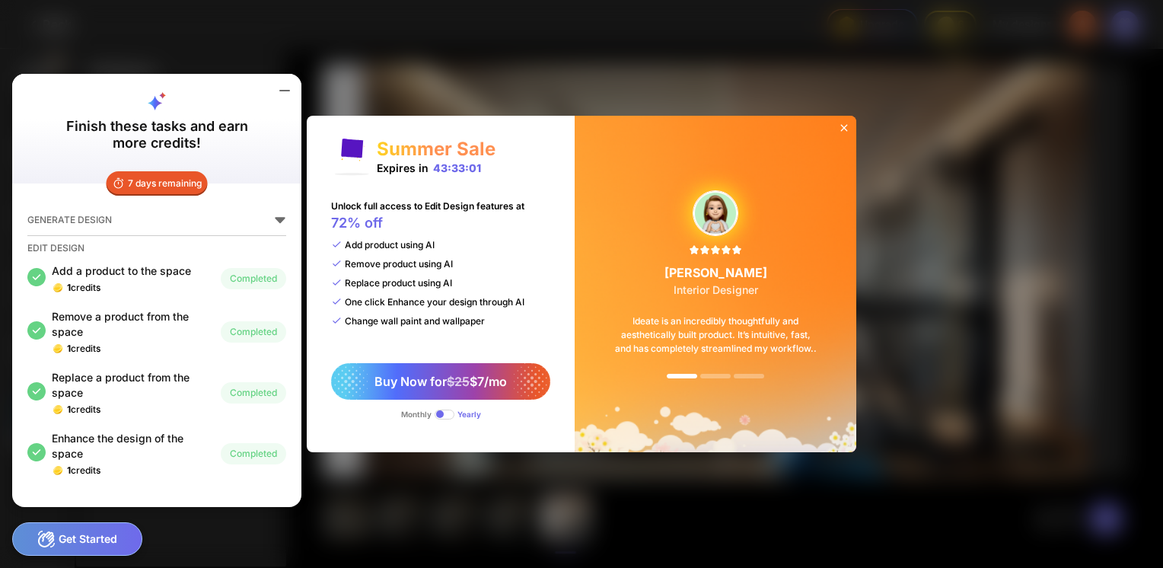
click at [846, 126] on icon at bounding box center [844, 128] width 7 height 7
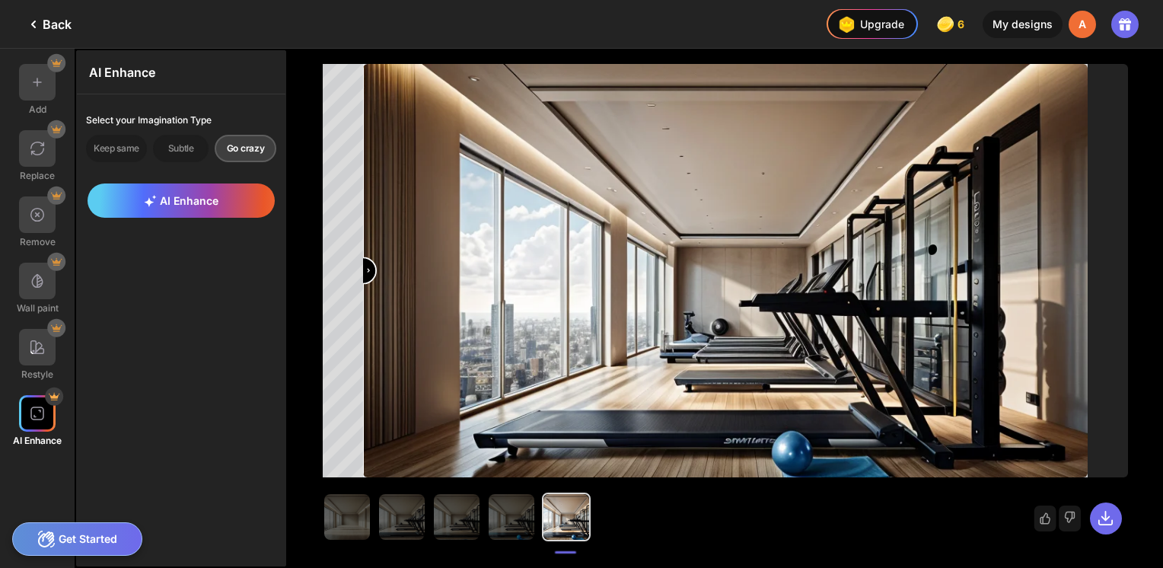
drag, startPoint x: 722, startPoint y: 275, endPoint x: 205, endPoint y: 269, distance: 517.4
type input "*"
click at [364, 269] on input "range" at bounding box center [724, 271] width 721 height 413
click at [561, 511] on div at bounding box center [566, 517] width 46 height 46
click at [1113, 518] on icon at bounding box center [1105, 518] width 18 height 18
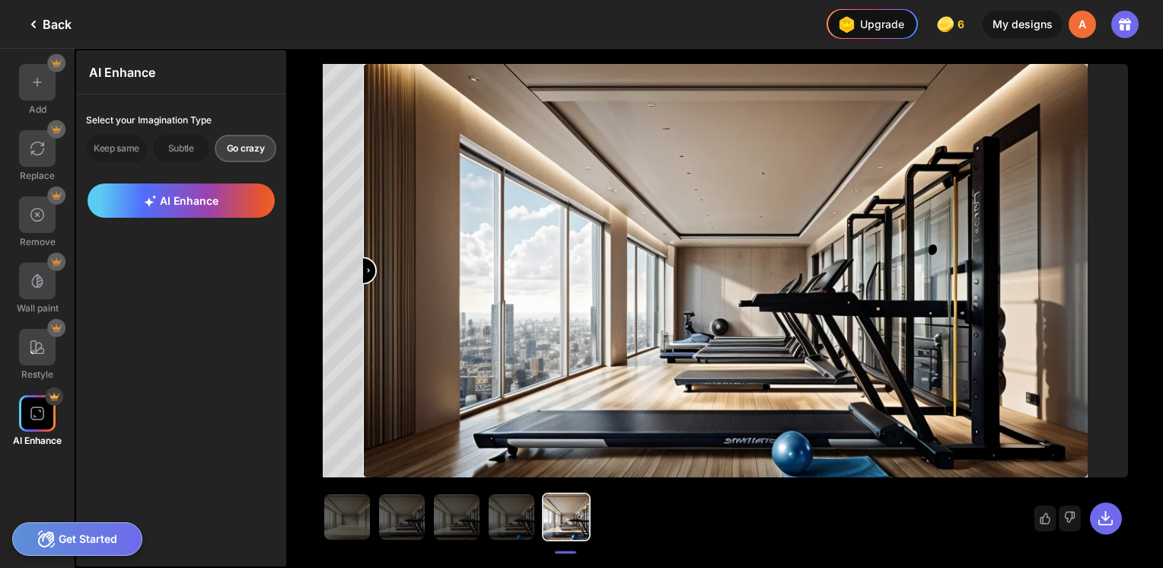
click at [177, 409] on div "AI Enhance Select your Imagination Type Keep same Subtle Go crazy AI Enhance" at bounding box center [181, 308] width 210 height 516
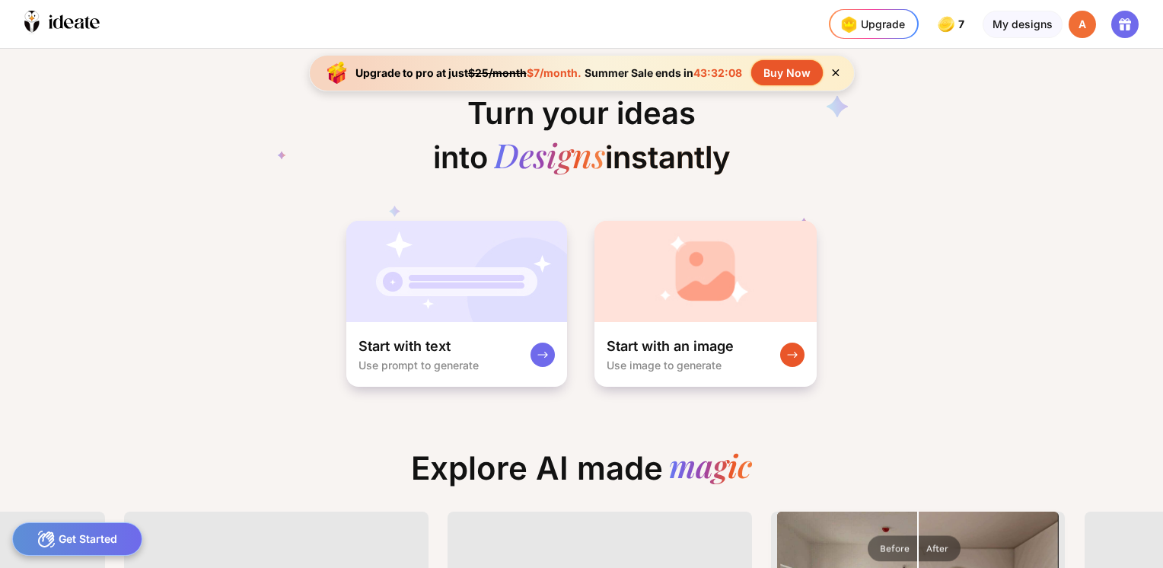
click at [494, 297] on img at bounding box center [456, 271] width 221 height 101
